Goal: Find specific page/section: Find specific page/section

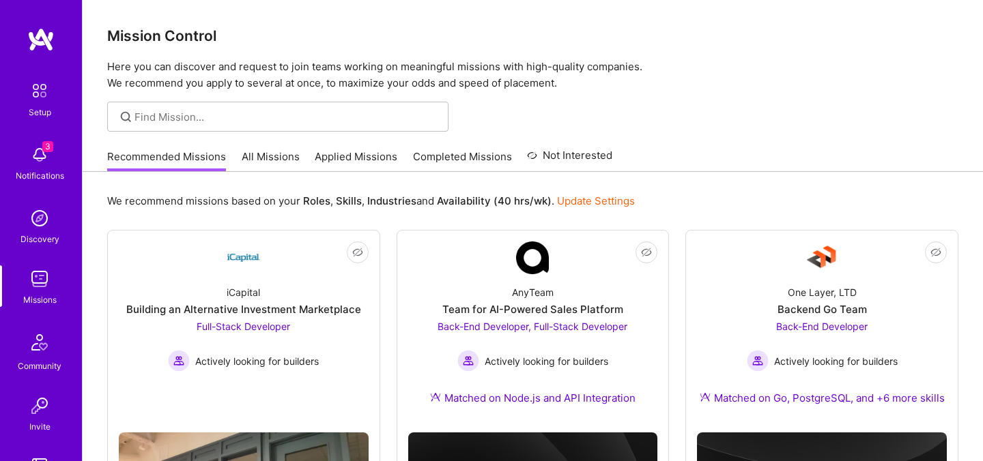
click at [257, 164] on link "All Missions" at bounding box center [271, 160] width 58 height 23
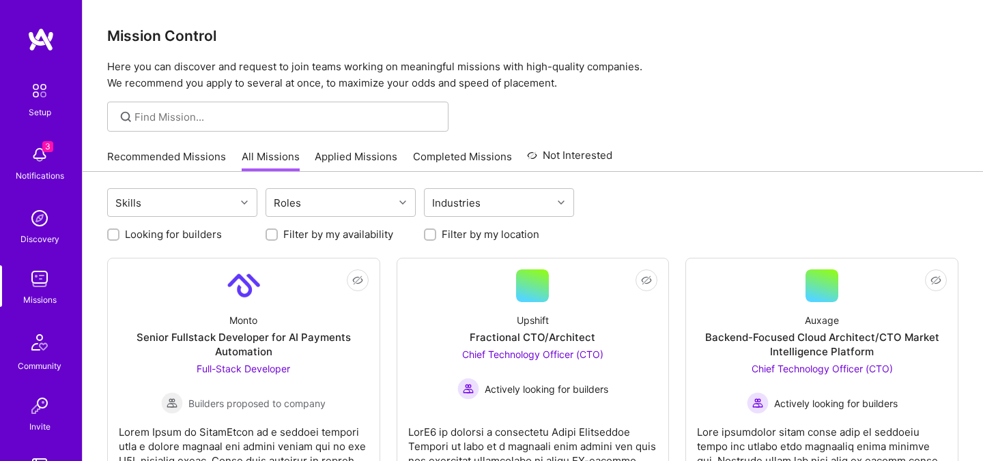
click at [173, 158] on link "Recommended Missions" at bounding box center [166, 160] width 119 height 23
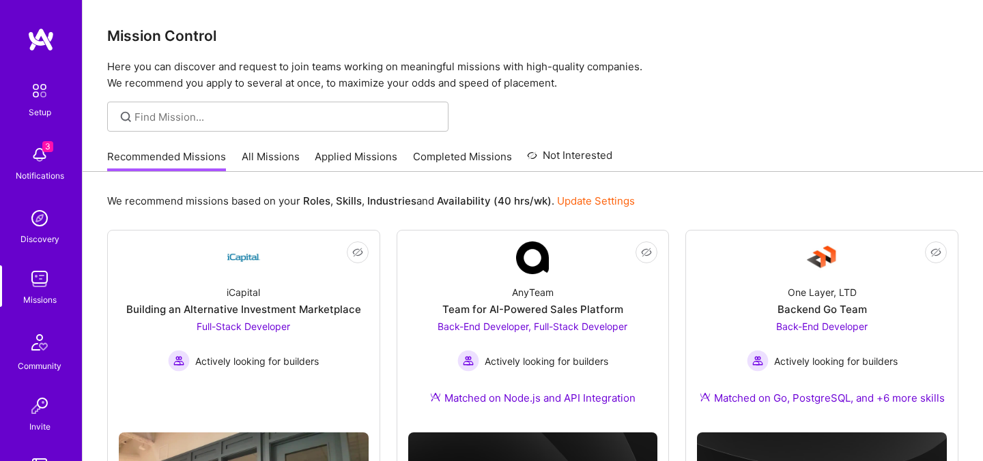
scroll to position [107, 0]
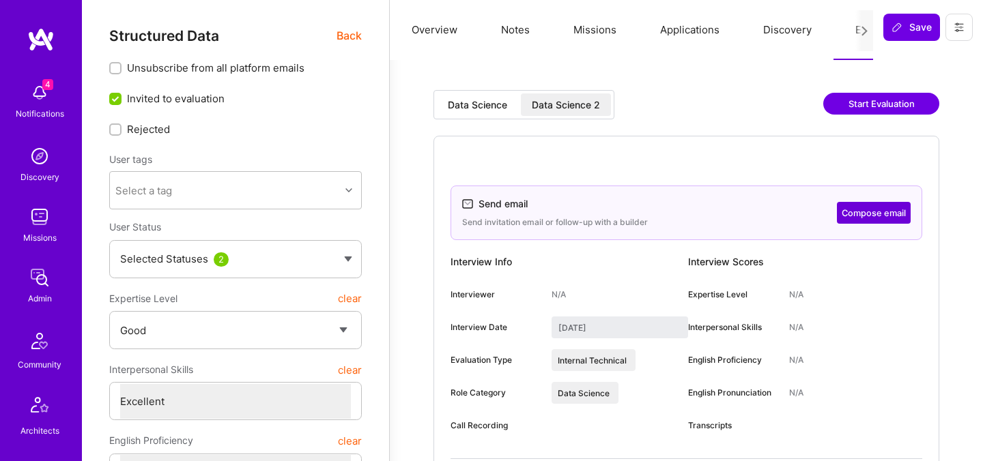
select select "4"
select select "7"
select select "GB"
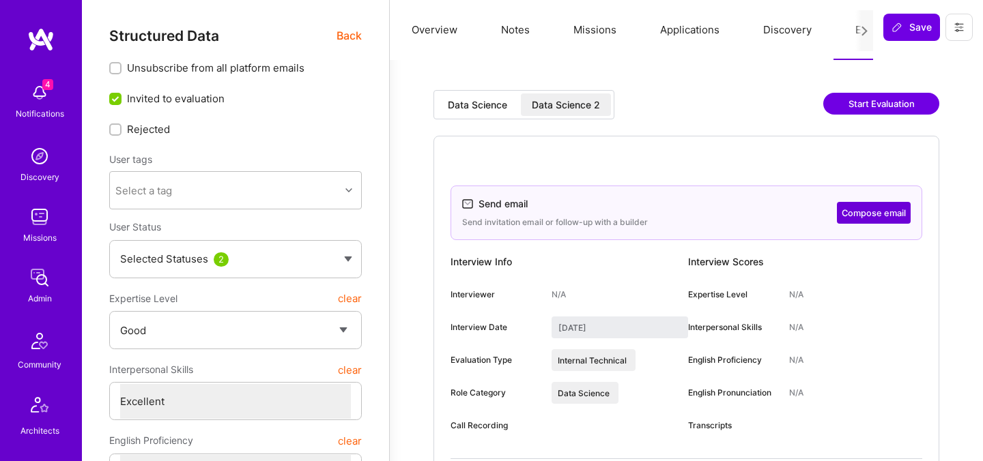
select select "Right Now"
